Goal: Transaction & Acquisition: Purchase product/service

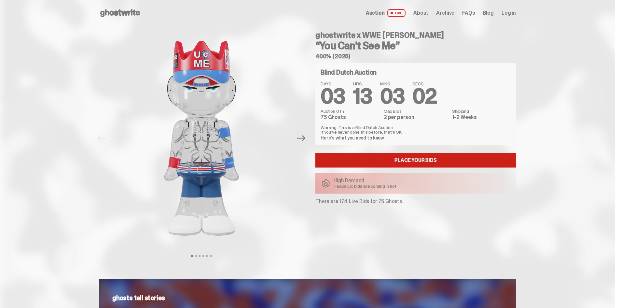
click at [400, 160] on link "Place your Bids" at bounding box center [416, 160] width 201 height 14
click at [390, 163] on link "Place your Bids" at bounding box center [416, 160] width 201 height 14
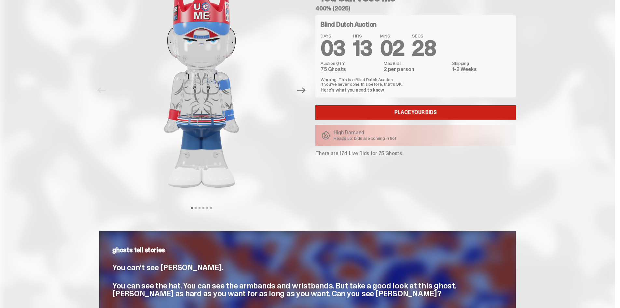
scroll to position [65, 0]
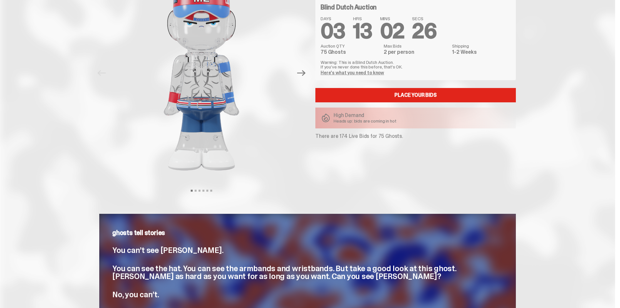
drag, startPoint x: 338, startPoint y: 136, endPoint x: 403, endPoint y: 138, distance: 64.5
click at [403, 138] on p "There are 174 Live Bids for 75 Ghosts." at bounding box center [416, 136] width 201 height 5
click at [409, 138] on p "There are 174 Live Bids for 75 Ghosts." at bounding box center [416, 136] width 201 height 5
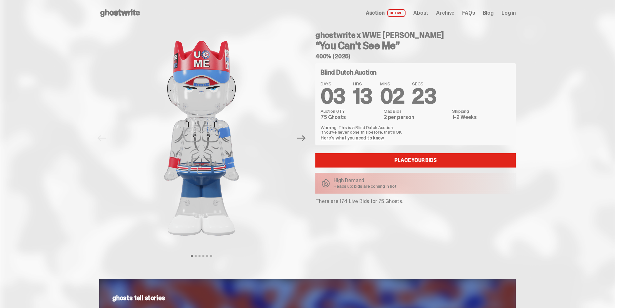
click at [360, 139] on link "Here's what you need to know" at bounding box center [353, 138] width 64 height 6
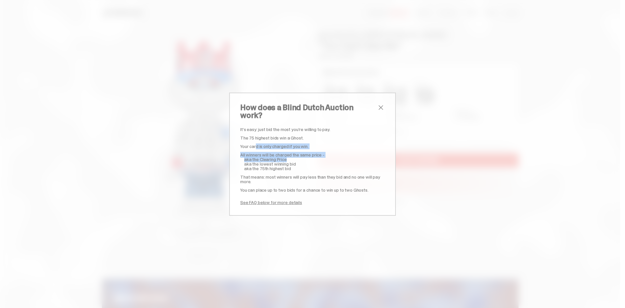
drag, startPoint x: 266, startPoint y: 143, endPoint x: 324, endPoint y: 158, distance: 60.0
click at [324, 157] on div "It’s easy: just bid the most you’re willing to pay. The 75 highest bids win a G…" at bounding box center [312, 166] width 145 height 78
click at [326, 166] on p "aka the 75th highest bid" at bounding box center [314, 168] width 141 height 5
drag, startPoint x: 270, startPoint y: 172, endPoint x: 375, endPoint y: 177, distance: 105.7
click at [375, 177] on p "That means: most winners will pay less than they bid and no one will pay more." at bounding box center [312, 179] width 145 height 9
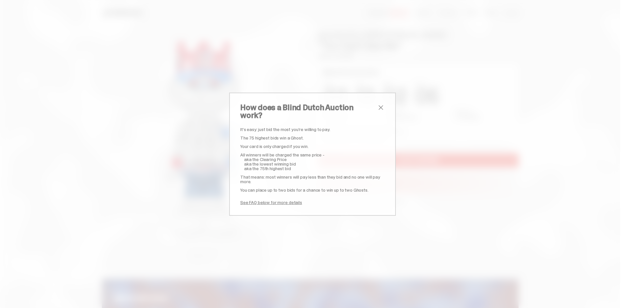
click at [378, 111] on span "close" at bounding box center [381, 108] width 8 height 8
